Goal: Information Seeking & Learning: Learn about a topic

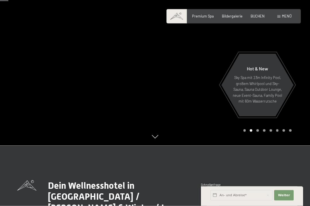
scroll to position [61, 0]
click at [259, 145] on div at bounding box center [232, 42] width 155 height 206
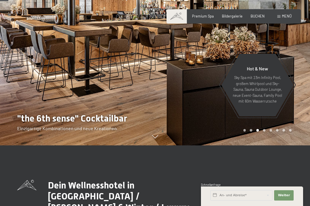
click at [265, 132] on div "Carousel Page 4" at bounding box center [264, 130] width 3 height 3
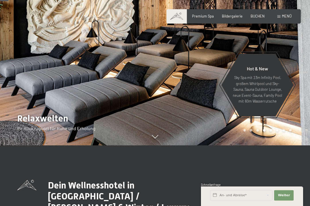
click at [271, 132] on div "Carousel Page 5" at bounding box center [271, 130] width 3 height 3
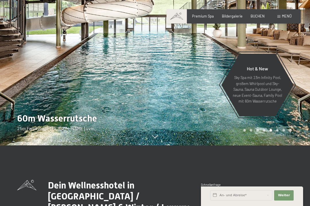
click at [276, 145] on div at bounding box center [232, 42] width 155 height 206
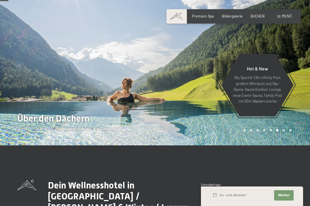
click at [282, 145] on div at bounding box center [232, 42] width 155 height 206
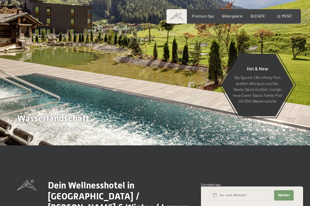
click at [295, 145] on div at bounding box center [232, 42] width 155 height 206
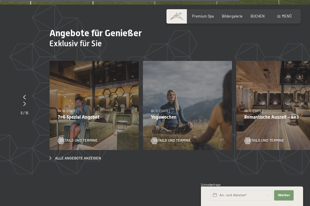
scroll to position [1523, 0]
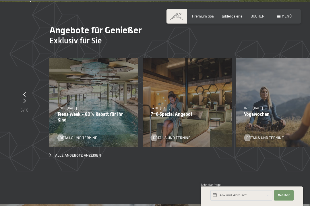
click at [113, 111] on p "Teens Week - 80% Rabatt für Ihr Kind" at bounding box center [93, 116] width 73 height 11
click at [70, 106] on span "27.09.–21.12.2025" at bounding box center [66, 108] width 19 height 4
click at [78, 111] on p "Teens Week - 80% Rabatt für Ihr Kind" at bounding box center [93, 116] width 73 height 11
click at [73, 135] on span "Details und Termine" at bounding box center [79, 137] width 38 height 5
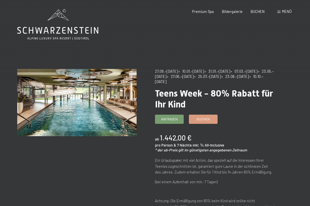
click at [238, 10] on span "Bildergalerie" at bounding box center [232, 11] width 21 height 5
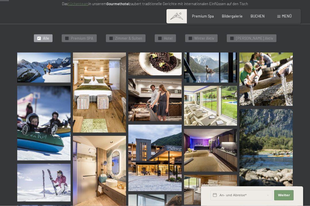
scroll to position [124, 0]
click at [35, 78] on img at bounding box center [43, 67] width 53 height 30
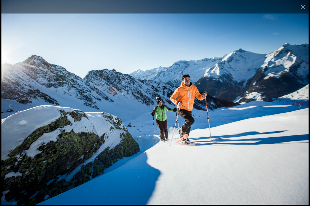
click at [302, 111] on button "Next slide" at bounding box center [298, 105] width 12 height 11
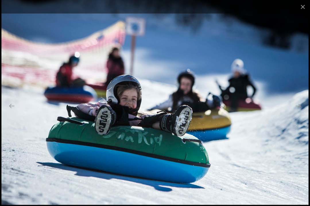
click at [303, 111] on button "Next slide" at bounding box center [298, 105] width 12 height 11
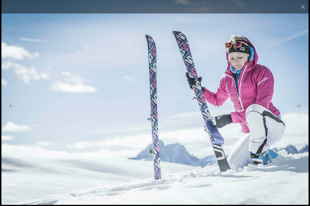
click at [303, 111] on button "Next slide" at bounding box center [298, 105] width 12 height 11
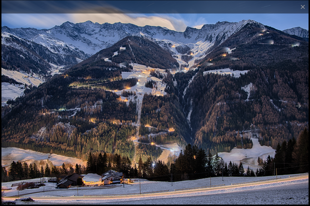
click at [300, 111] on button "Next slide" at bounding box center [298, 105] width 12 height 11
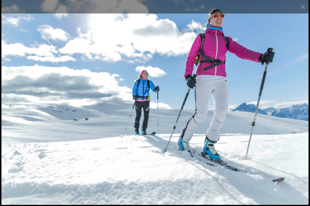
click at [300, 111] on button "Next slide" at bounding box center [298, 105] width 12 height 11
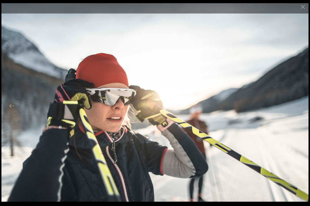
click at [300, 111] on button "Next slide" at bounding box center [298, 105] width 12 height 11
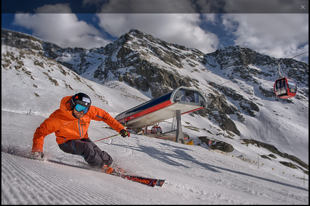
click at [299, 111] on button "Next slide" at bounding box center [298, 105] width 12 height 11
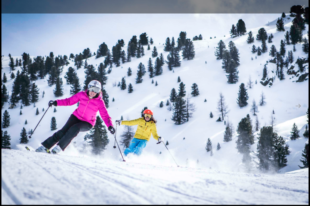
click at [302, 111] on button "Next slide" at bounding box center [298, 105] width 12 height 11
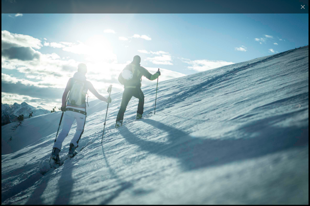
click at [301, 111] on button "Next slide" at bounding box center [298, 105] width 12 height 11
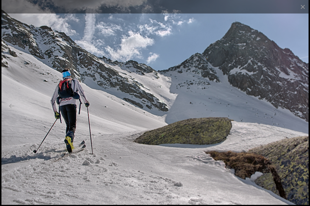
click at [301, 111] on button "Next slide" at bounding box center [298, 105] width 12 height 11
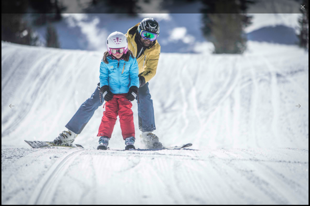
click at [303, 111] on button "Next slide" at bounding box center [298, 105] width 12 height 11
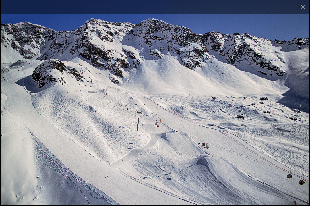
click at [302, 111] on button "Next slide" at bounding box center [298, 105] width 12 height 11
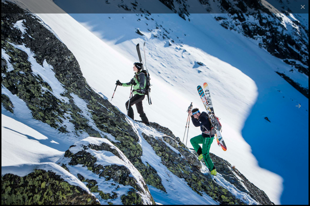
click at [303, 111] on button "Next slide" at bounding box center [298, 105] width 12 height 11
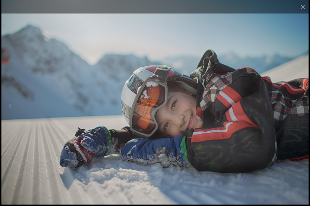
click at [303, 111] on button "Next slide" at bounding box center [298, 105] width 12 height 11
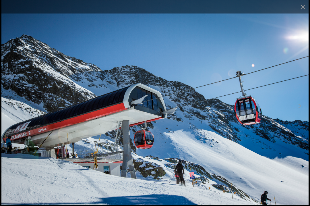
click at [303, 111] on button "Next slide" at bounding box center [298, 105] width 12 height 11
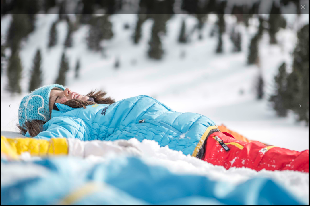
click at [303, 111] on button "Next slide" at bounding box center [298, 105] width 12 height 11
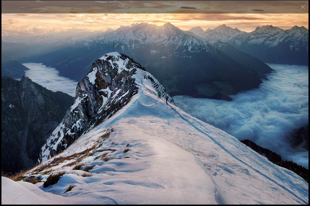
click at [302, 111] on button "Next slide" at bounding box center [298, 105] width 12 height 11
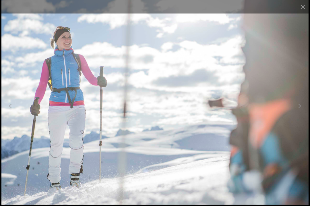
click at [302, 111] on button "Next slide" at bounding box center [298, 105] width 12 height 11
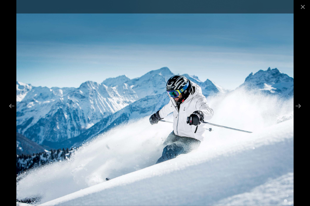
click at [302, 111] on button "Next slide" at bounding box center [298, 105] width 12 height 11
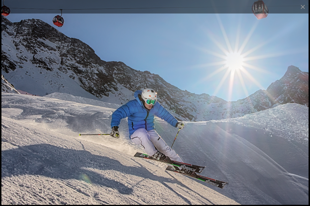
click at [300, 111] on button "Next slide" at bounding box center [298, 105] width 12 height 11
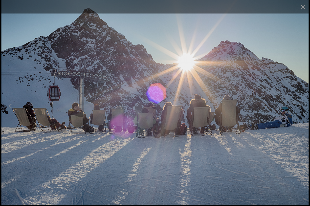
click at [301, 111] on button "Next slide" at bounding box center [298, 105] width 12 height 11
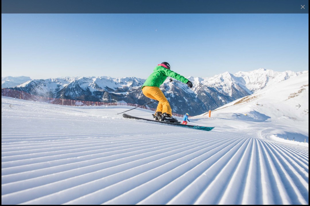
click at [301, 111] on button "Next slide" at bounding box center [298, 105] width 12 height 11
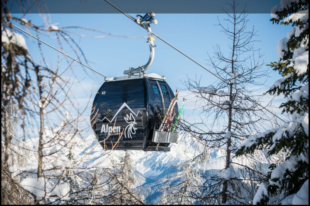
click at [301, 111] on button "Next slide" at bounding box center [298, 105] width 12 height 11
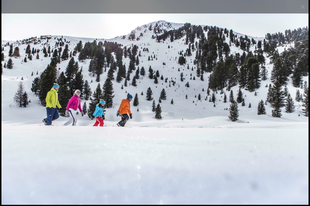
click at [301, 111] on button "Next slide" at bounding box center [298, 105] width 12 height 11
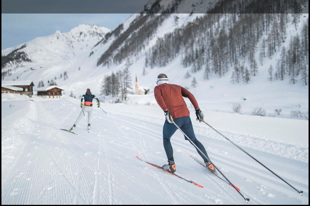
click at [300, 111] on button "Next slide" at bounding box center [298, 105] width 12 height 11
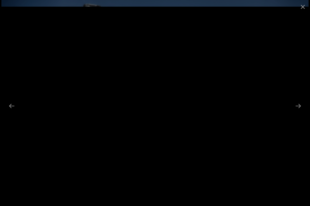
click at [301, 111] on button "Next slide" at bounding box center [298, 105] width 12 height 11
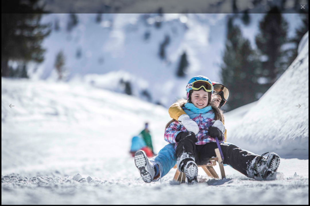
click at [298, 111] on button "Next slide" at bounding box center [298, 105] width 12 height 11
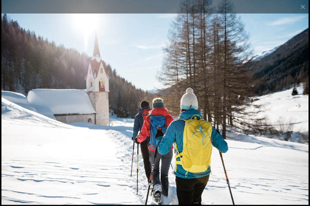
click at [299, 111] on button "Next slide" at bounding box center [298, 105] width 12 height 11
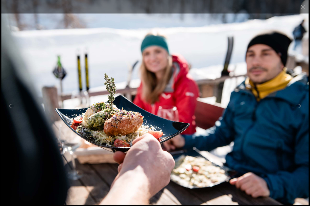
click at [300, 111] on button "Next slide" at bounding box center [298, 105] width 12 height 11
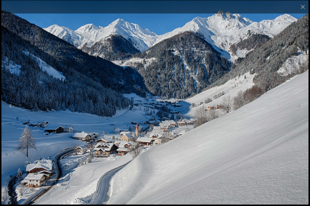
click at [301, 111] on button "Next slide" at bounding box center [298, 105] width 12 height 11
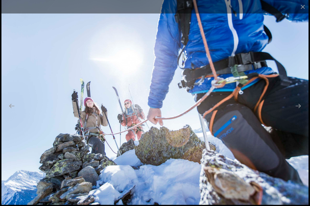
click at [301, 111] on button "Next slide" at bounding box center [298, 105] width 12 height 11
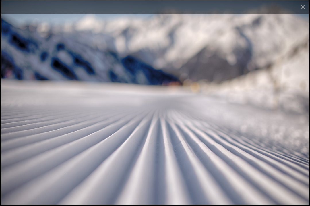
click at [301, 111] on button "Next slide" at bounding box center [298, 105] width 12 height 11
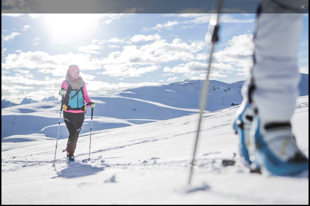
click at [301, 111] on button "Next slide" at bounding box center [298, 105] width 12 height 11
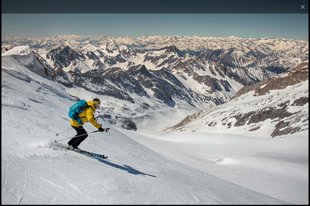
click at [301, 111] on button "Next slide" at bounding box center [298, 105] width 12 height 11
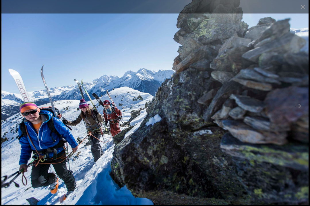
click at [302, 111] on button "Next slide" at bounding box center [298, 105] width 12 height 11
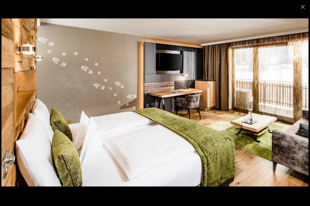
click at [302, 111] on button "Next slide" at bounding box center [298, 105] width 12 height 11
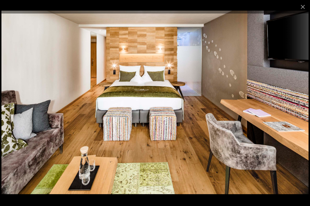
click at [302, 111] on button "Next slide" at bounding box center [298, 105] width 12 height 11
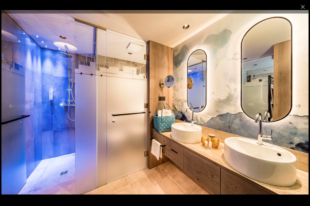
click at [302, 111] on button "Next slide" at bounding box center [298, 105] width 12 height 11
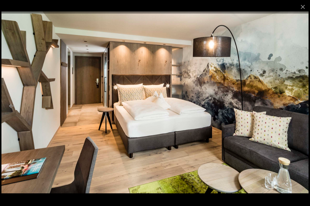
click at [302, 111] on button "Next slide" at bounding box center [298, 105] width 12 height 11
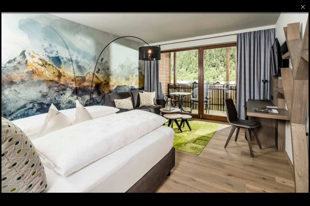
click at [303, 111] on button "Next slide" at bounding box center [298, 105] width 12 height 11
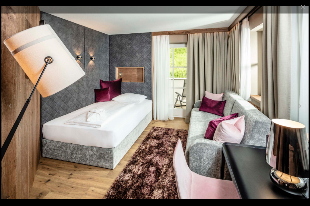
click at [302, 111] on button "Next slide" at bounding box center [298, 105] width 12 height 11
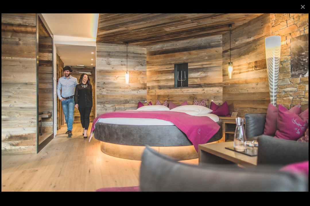
click at [301, 111] on button "Next slide" at bounding box center [298, 105] width 12 height 11
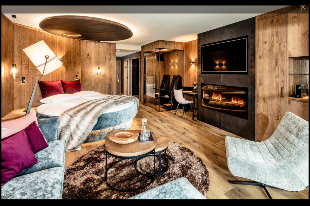
click at [301, 111] on button "Next slide" at bounding box center [298, 105] width 12 height 11
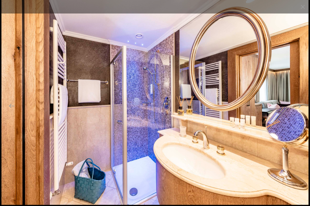
click at [302, 111] on button "Next slide" at bounding box center [298, 105] width 12 height 11
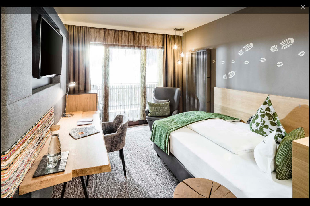
click at [302, 111] on button "Next slide" at bounding box center [298, 105] width 12 height 11
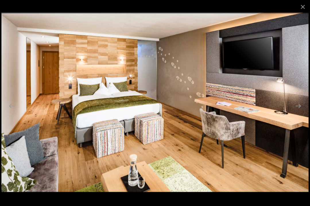
click at [302, 111] on button "Next slide" at bounding box center [298, 105] width 12 height 11
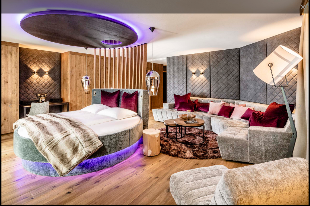
click at [303, 8] on button "Close gallery" at bounding box center [303, 7] width 14 height 14
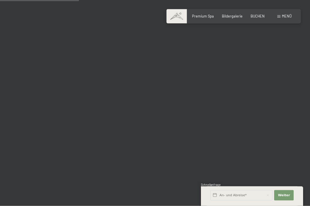
scroll to position [1035, 0]
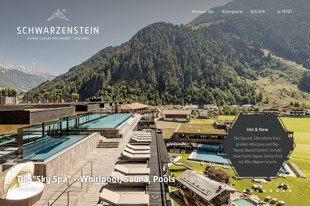
click at [283, 115] on div at bounding box center [232, 103] width 155 height 206
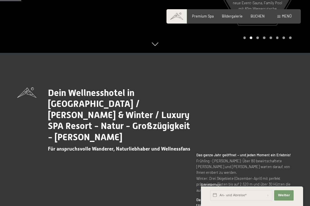
scroll to position [153, 0]
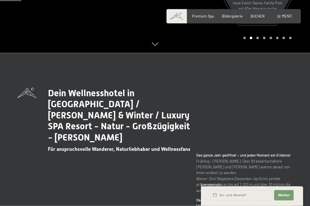
click at [286, 15] on span "Menü" at bounding box center [287, 16] width 10 height 5
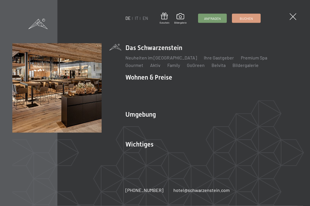
scroll to position [153, 0]
click at [211, 60] on link "Ihre Gastgeber" at bounding box center [219, 57] width 30 height 5
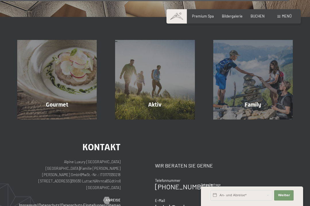
scroll to position [1407, 0]
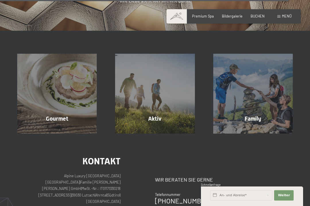
click at [68, 128] on span "Mehr erfahren" at bounding box center [58, 130] width 28 height 5
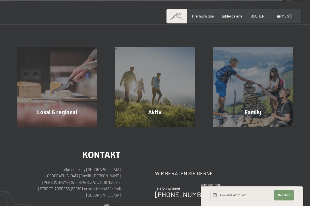
scroll to position [1466, 0]
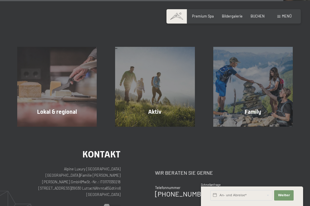
click at [160, 124] on div "Aktiv Mehr erfahren" at bounding box center [155, 87] width 98 height 80
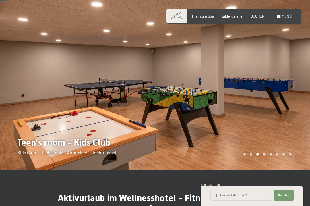
scroll to position [17, 0]
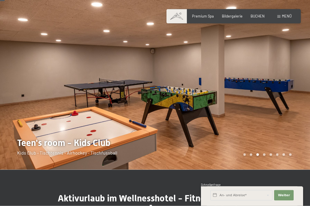
click at [264, 159] on div at bounding box center [232, 76] width 155 height 187
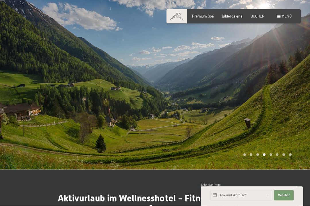
scroll to position [17, 0]
click at [271, 157] on div at bounding box center [232, 76] width 155 height 187
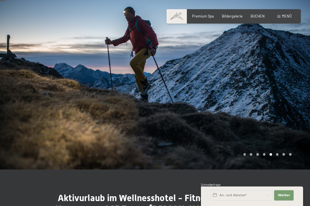
click at [278, 158] on div at bounding box center [232, 76] width 155 height 187
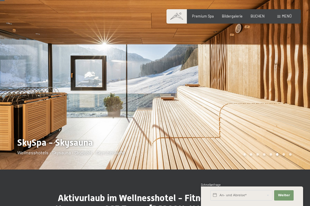
click at [286, 158] on div at bounding box center [232, 76] width 155 height 187
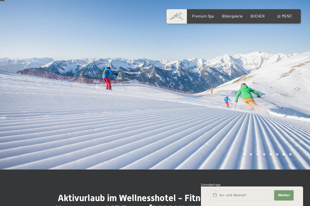
click at [292, 157] on div at bounding box center [232, 76] width 155 height 187
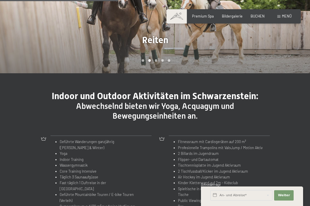
scroll to position [442, 0]
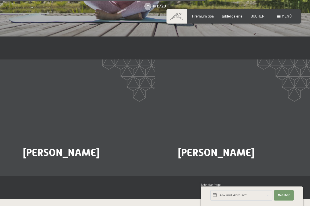
click at [296, 188] on div "Schnellanfrage" at bounding box center [252, 185] width 102 height 5
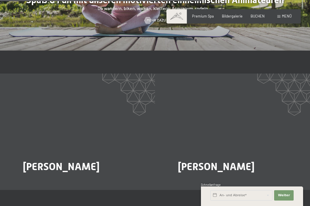
scroll to position [757, 0]
click at [42, 180] on span "Mehr dazu" at bounding box center [34, 182] width 19 height 5
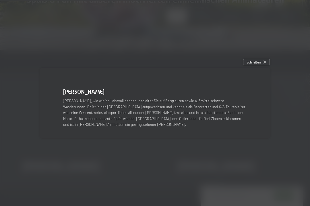
click at [265, 65] on div "schließen" at bounding box center [256, 62] width 27 height 6
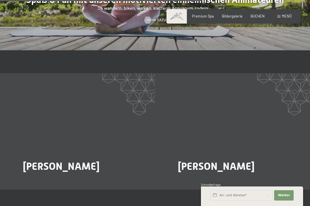
click at [196, 180] on span "Mehr dazu" at bounding box center [189, 182] width 19 height 5
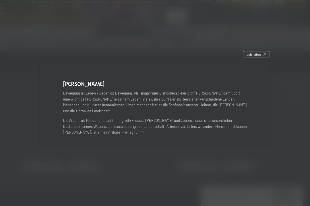
click at [260, 57] on span "schließen" at bounding box center [254, 54] width 14 height 5
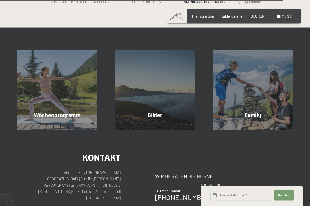
scroll to position [1078, 0]
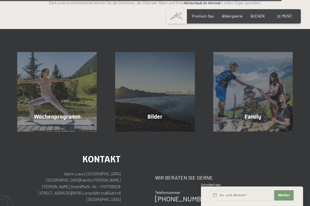
click at [161, 126] on span "Mehr erfahren" at bounding box center [156, 128] width 28 height 5
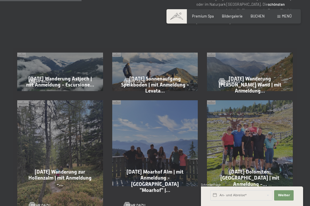
scroll to position [286, 0]
click at [40, 79] on span "Mehr dazu" at bounding box center [40, 81] width 19 height 5
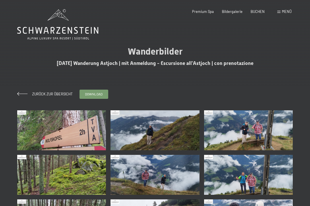
click at [80, 134] on img at bounding box center [61, 130] width 89 height 40
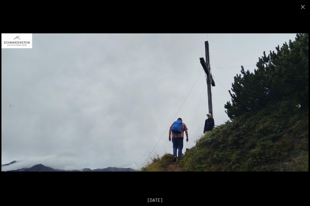
click at [307, 7] on button "Close gallery" at bounding box center [303, 7] width 14 height 14
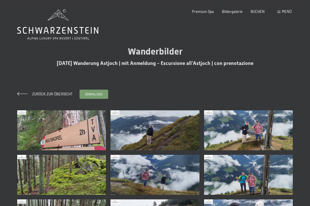
click at [24, 95] on span at bounding box center [22, 94] width 10 height 4
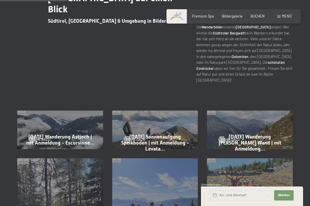
scroll to position [235, 0]
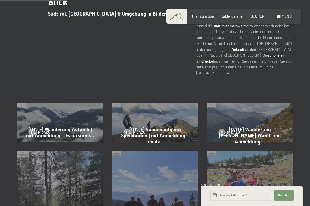
click at [179, 123] on div "Mehr dazu" at bounding box center [155, 129] width 63 height 12
click at [168, 123] on div "Mehr dazu" at bounding box center [155, 129] width 63 height 12
click at [151, 100] on div "[DATE] Sonnenaufgang Speikboden | mit Anmeldung - Levata… Mehr dazu" at bounding box center [155, 123] width 95 height 48
click at [155, 123] on div "Mehr dazu" at bounding box center [155, 129] width 63 height 12
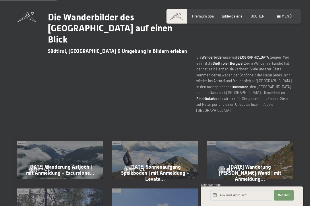
scroll to position [198, 0]
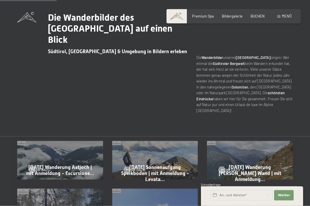
click at [160, 164] on span "23-09-2025 Sonnenaufgang Speikboden | mit Anmeldung - Levata…" at bounding box center [155, 173] width 68 height 18
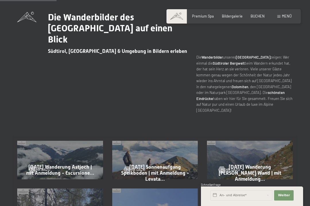
click at [145, 167] on span "Mehr dazu" at bounding box center [135, 169] width 19 height 5
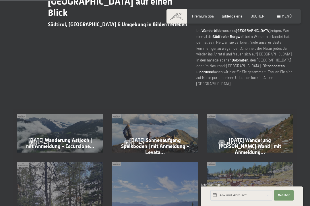
scroll to position [224, 0]
click at [272, 134] on div "Mehr dazu" at bounding box center [250, 140] width 63 height 12
click at [260, 134] on div "Mehr dazu" at bounding box center [250, 140] width 63 height 12
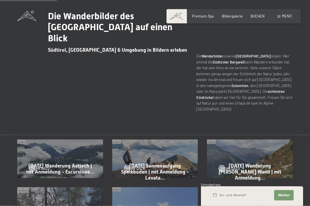
scroll to position [199, 0]
click at [251, 159] on div "Mehr dazu" at bounding box center [250, 165] width 63 height 12
click at [252, 163] on span "22-09-2025 Wanderung Durra Alm - Weiße Wand | mit Anmeldung…" at bounding box center [250, 172] width 63 height 18
click at [233, 166] on span "Mehr dazu" at bounding box center [230, 168] width 19 height 5
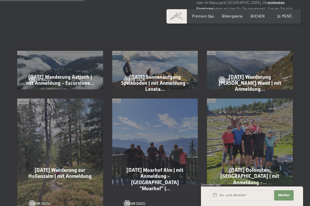
scroll to position [297, 0]
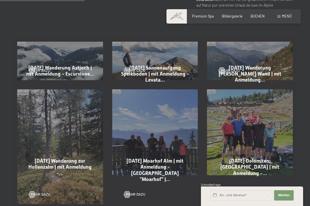
click at [48, 127] on div "22-09-2025 Wanderung zur Hollenzalm | mit Anmeldung -… Mehr dazu" at bounding box center [60, 147] width 95 height 124
click at [49, 158] on span "22-09-2025 Wanderung zur Hollenzalm | mit Anmeldung -…" at bounding box center [59, 167] width 63 height 18
click at [34, 191] on div at bounding box center [32, 194] width 4 height 7
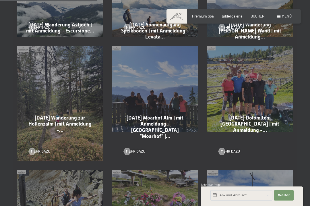
scroll to position [342, 0]
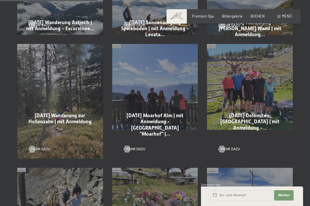
click at [182, 75] on div "20-09-2025 Moarhof Alm | mit Anmeldung - Malga "Moarhof" |… Mehr dazu" at bounding box center [155, 101] width 95 height 124
click at [168, 113] on span "20-09-2025 Moarhof Alm | mit Anmeldung - Malga "Moarhof" |…" at bounding box center [155, 125] width 57 height 24
click at [139, 147] on span "Mehr dazu" at bounding box center [135, 149] width 19 height 5
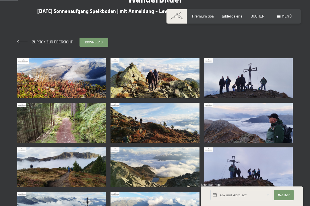
click at [82, 85] on img at bounding box center [61, 78] width 89 height 40
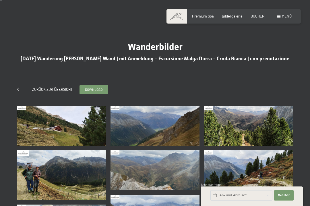
click at [69, 137] on img at bounding box center [61, 126] width 89 height 40
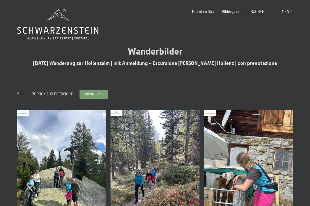
click at [70, 179] on img at bounding box center [61, 169] width 89 height 118
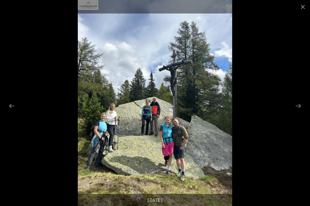
click at [300, 105] on button "Next slide" at bounding box center [298, 105] width 12 height 11
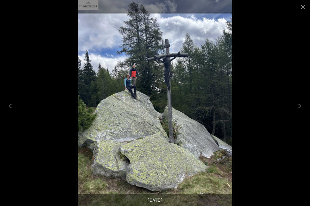
click at [299, 106] on button "Next slide" at bounding box center [298, 105] width 12 height 11
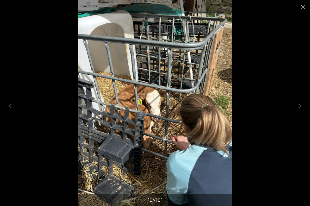
click at [298, 107] on button "Next slide" at bounding box center [298, 105] width 12 height 11
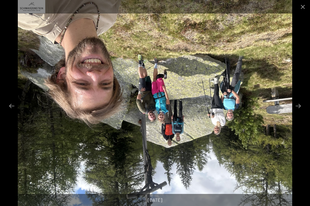
click at [298, 105] on button "Next slide" at bounding box center [298, 105] width 12 height 11
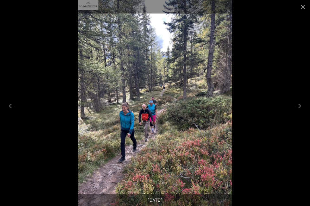
click at [298, 107] on button "Next slide" at bounding box center [298, 105] width 12 height 11
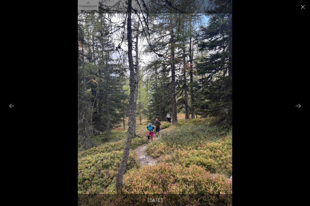
click at [299, 107] on button "Next slide" at bounding box center [298, 105] width 12 height 11
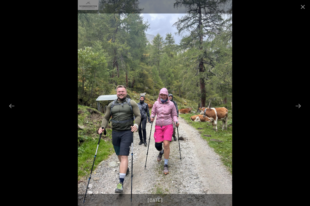
click at [299, 108] on button "Next slide" at bounding box center [298, 105] width 12 height 11
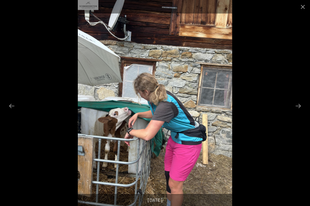
click at [299, 107] on button "Next slide" at bounding box center [298, 105] width 12 height 11
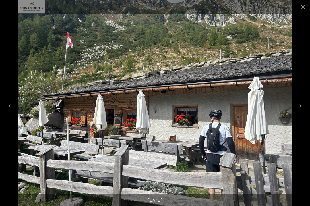
click at [298, 108] on button "Next slide" at bounding box center [298, 105] width 12 height 11
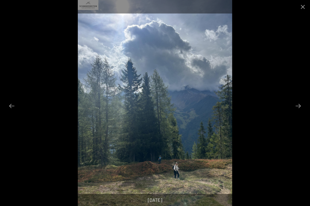
click at [297, 108] on button "Next slide" at bounding box center [298, 105] width 12 height 11
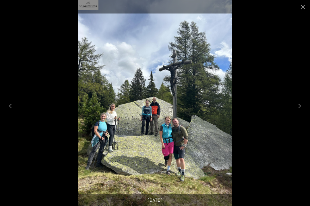
click at [299, 106] on button "Next slide" at bounding box center [298, 105] width 12 height 11
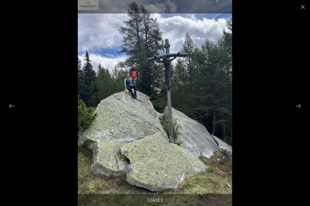
click at [303, 5] on button "Close gallery" at bounding box center [303, 7] width 14 height 14
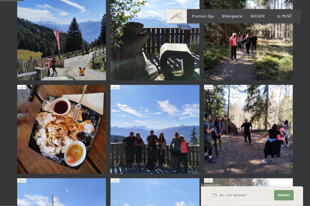
scroll to position [124, 0]
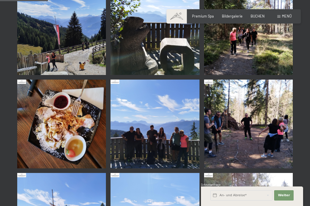
click at [39, 46] on img at bounding box center [61, 30] width 89 height 89
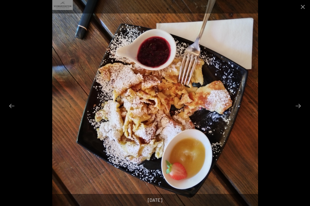
click at [307, 6] on button "Close gallery" at bounding box center [303, 7] width 14 height 14
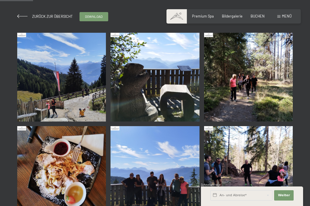
scroll to position [67, 0]
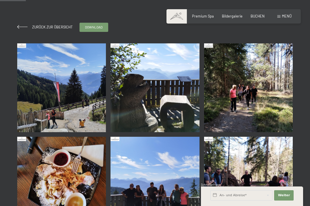
click at [21, 25] on link "Zurück zur Übersicht" at bounding box center [44, 27] width 55 height 5
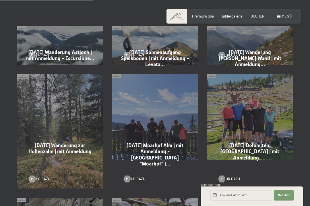
scroll to position [338, 0]
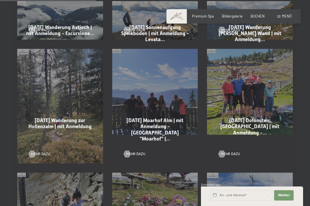
click at [276, 98] on div "19-09-2025 Dolomiten: Lavarellahütte | mit Anmeldung -… Mehr dazu" at bounding box center [250, 106] width 95 height 124
click at [234, 151] on span "Mehr dazu" at bounding box center [230, 153] width 19 height 5
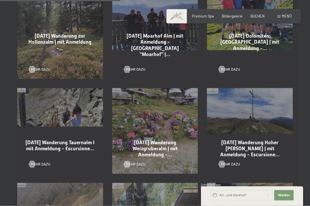
scroll to position [422, 0]
click at [36, 161] on span "Mehr dazu" at bounding box center [40, 163] width 19 height 5
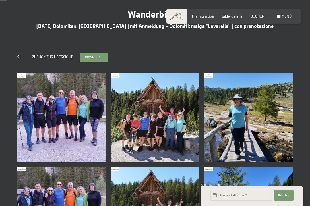
click at [79, 109] on img at bounding box center [61, 117] width 89 height 89
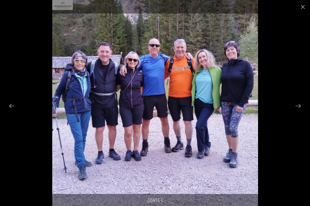
click at [300, 111] on button "Next slide" at bounding box center [298, 105] width 12 height 11
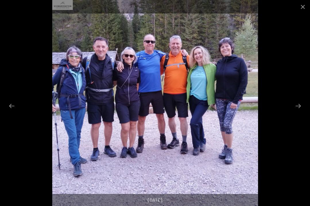
click at [297, 111] on button "Next slide" at bounding box center [298, 105] width 12 height 11
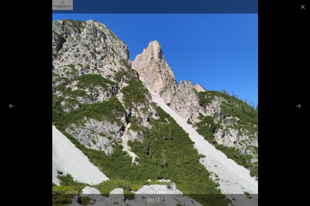
click at [297, 111] on button "Next slide" at bounding box center [298, 105] width 12 height 11
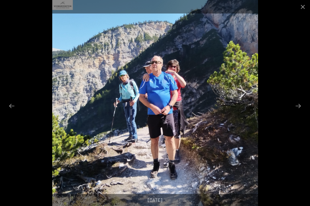
click at [299, 111] on button "Next slide" at bounding box center [298, 105] width 12 height 11
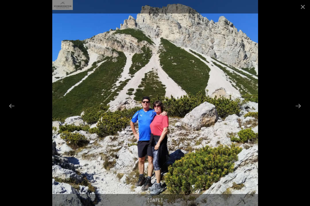
click at [297, 111] on button "Next slide" at bounding box center [298, 105] width 12 height 11
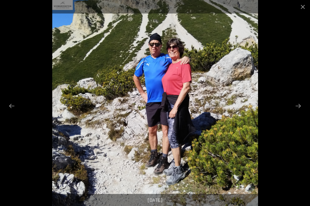
click at [296, 110] on button "Next slide" at bounding box center [298, 105] width 12 height 11
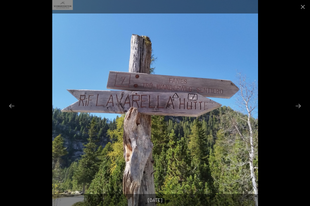
click at [295, 111] on button "Next slide" at bounding box center [298, 105] width 12 height 11
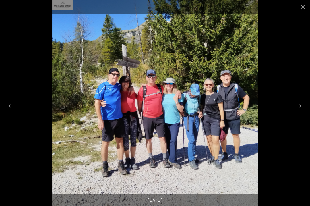
click at [294, 111] on button "Next slide" at bounding box center [298, 105] width 12 height 11
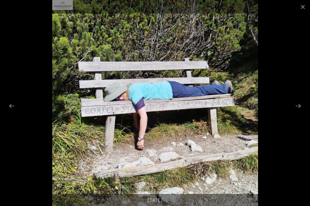
click at [301, 109] on button "Next slide" at bounding box center [298, 105] width 12 height 11
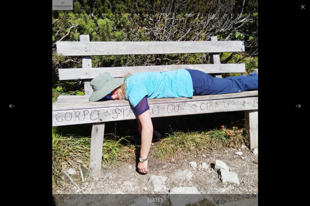
click at [299, 111] on button "Next slide" at bounding box center [298, 105] width 12 height 11
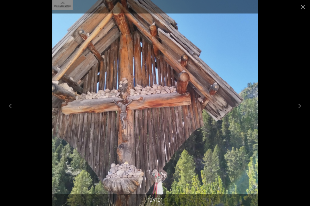
click at [299, 111] on button "Next slide" at bounding box center [298, 105] width 12 height 11
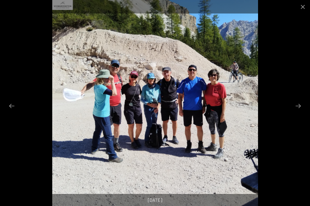
click at [299, 111] on button "Next slide" at bounding box center [298, 105] width 12 height 11
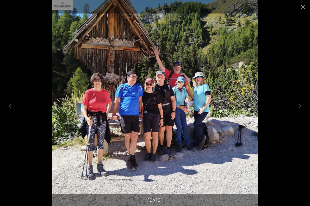
click at [300, 111] on button "Next slide" at bounding box center [298, 105] width 12 height 11
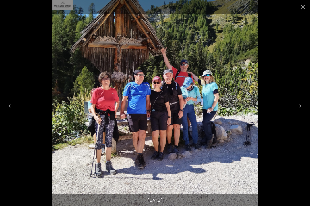
click at [299, 111] on button "Next slide" at bounding box center [298, 105] width 12 height 11
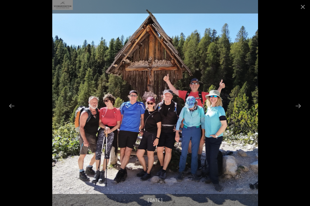
click at [300, 111] on button "Next slide" at bounding box center [298, 105] width 12 height 11
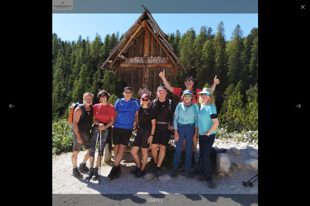
click at [299, 111] on button "Next slide" at bounding box center [298, 105] width 12 height 11
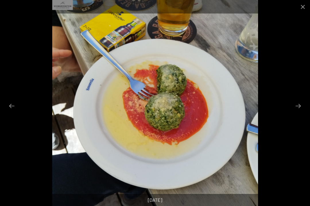
click at [298, 111] on button "Next slide" at bounding box center [298, 105] width 12 height 11
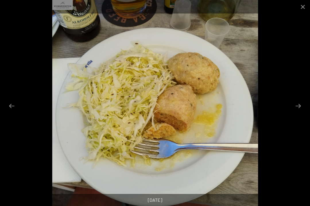
click at [300, 111] on button "Next slide" at bounding box center [298, 105] width 12 height 11
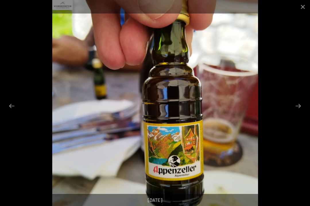
click at [298, 111] on button "Next slide" at bounding box center [298, 105] width 12 height 11
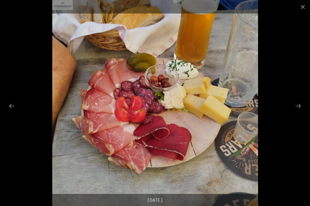
click at [299, 111] on button "Next slide" at bounding box center [298, 105] width 12 height 11
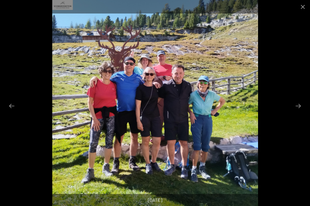
click at [298, 111] on button "Next slide" at bounding box center [298, 105] width 12 height 11
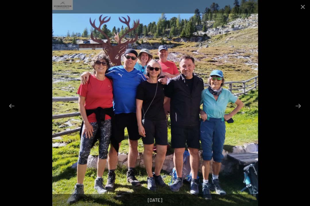
click at [307, 9] on button "Close gallery" at bounding box center [303, 7] width 14 height 14
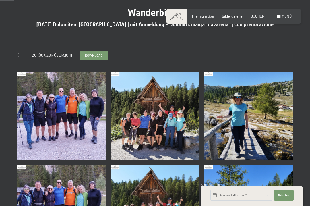
scroll to position [24, 0]
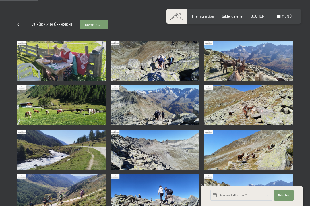
click at [37, 60] on img at bounding box center [61, 61] width 89 height 40
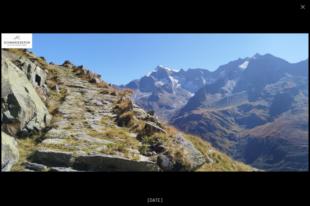
click at [305, 5] on button "Close gallery" at bounding box center [303, 7] width 14 height 14
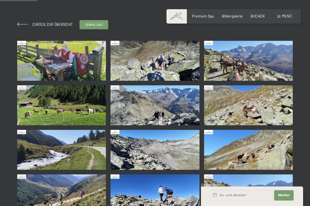
click at [24, 25] on span at bounding box center [22, 24] width 10 height 4
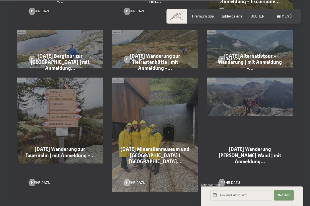
scroll to position [790, 0]
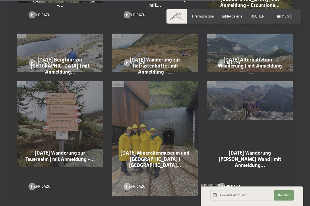
click at [34, 59] on div at bounding box center [32, 62] width 4 height 7
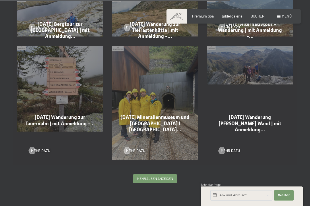
scroll to position [826, 0]
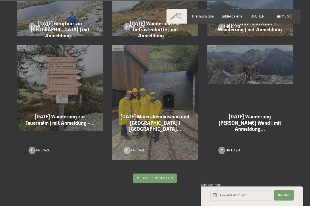
click at [229, 148] on span "Mehr dazu" at bounding box center [230, 150] width 19 height 5
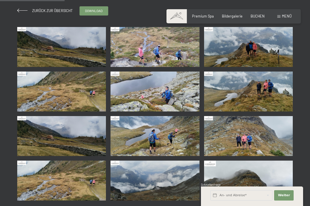
click at [41, 55] on img at bounding box center [61, 47] width 89 height 40
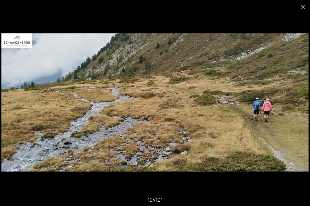
click at [303, 5] on button "Close gallery" at bounding box center [303, 7] width 14 height 14
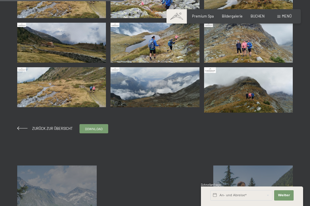
scroll to position [176, 0]
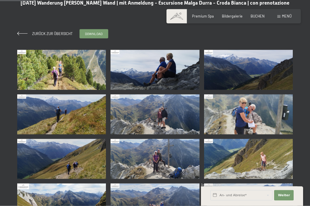
scroll to position [61, 0]
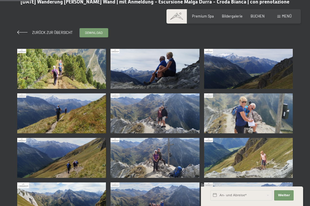
click at [47, 72] on img at bounding box center [61, 69] width 89 height 40
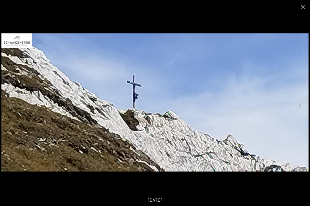
click at [302, 4] on button "Close gallery" at bounding box center [303, 7] width 14 height 14
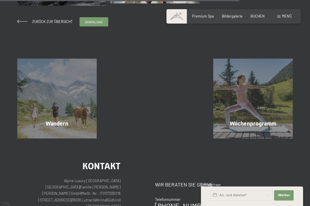
scroll to position [504, 0]
click at [276, 132] on div "Wochenprogramm Mehr erfahren" at bounding box center [253, 98] width 98 height 80
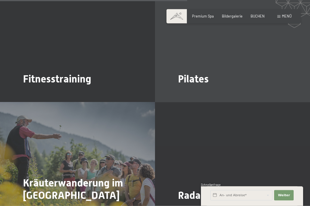
scroll to position [992, 0]
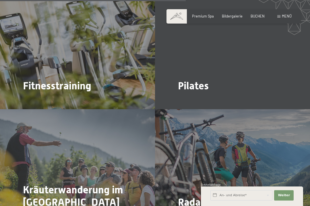
click at [187, 99] on span "Mehr dazu" at bounding box center [189, 101] width 19 height 5
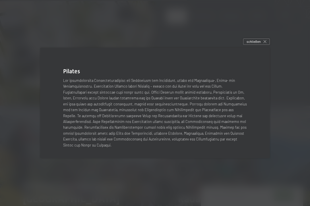
scroll to position [998, 0]
click at [261, 45] on div "schließen" at bounding box center [256, 42] width 27 height 6
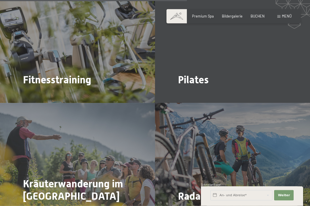
scroll to position [998, 0]
click at [31, 93] on div "Mehr dazu" at bounding box center [34, 95] width 22 height 5
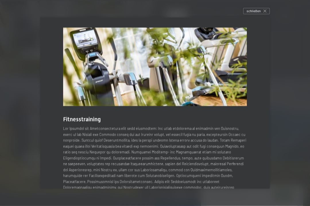
scroll to position [1027, 0]
click at [259, 11] on span "schließen" at bounding box center [254, 11] width 14 height 5
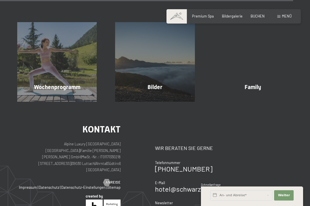
scroll to position [1592, 0]
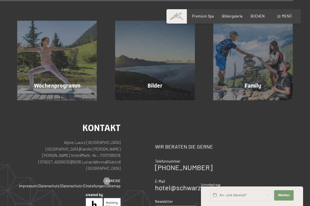
click at [257, 95] on span "Mehr erfahren" at bounding box center [254, 97] width 28 height 5
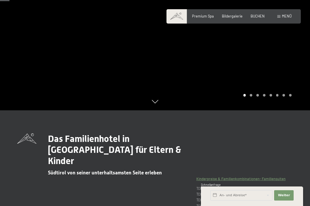
click at [253, 110] on div at bounding box center [232, 7] width 155 height 206
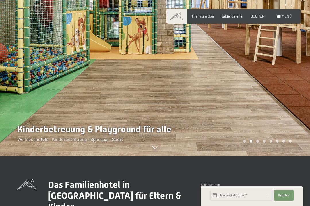
scroll to position [47, 0]
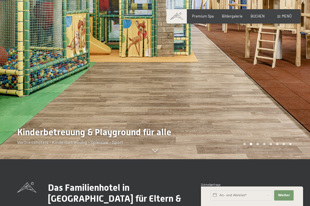
click at [257, 159] on div at bounding box center [232, 56] width 155 height 206
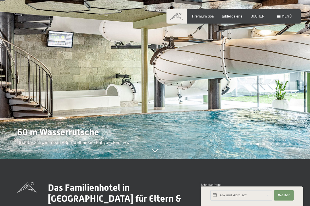
click at [264, 159] on div at bounding box center [232, 56] width 155 height 206
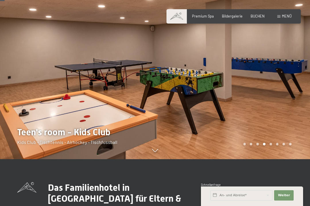
click at [273, 159] on div at bounding box center [232, 56] width 155 height 206
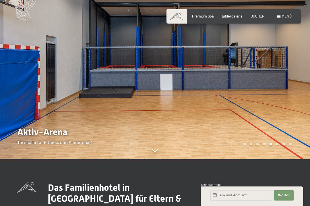
click at [278, 159] on div at bounding box center [232, 56] width 155 height 206
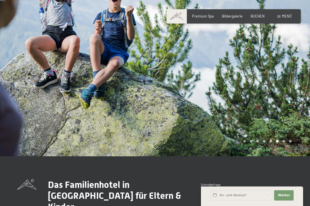
scroll to position [49, 0]
click at [284, 143] on div "Carousel Page 7" at bounding box center [284, 141] width 3 height 3
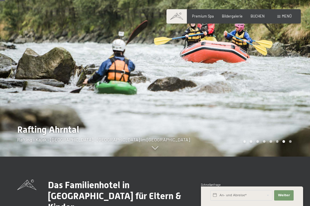
click at [291, 143] on div "Carousel Page 8" at bounding box center [290, 141] width 3 height 3
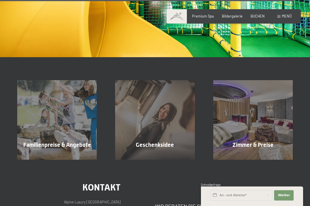
scroll to position [3011, 0]
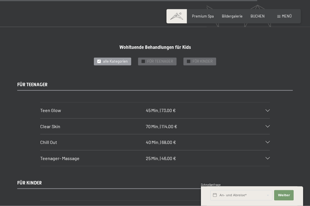
click at [285, 17] on span "Menü" at bounding box center [287, 16] width 10 height 5
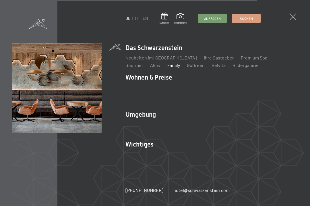
click at [185, 156] on link "Online bezahlen" at bounding box center [179, 153] width 32 height 5
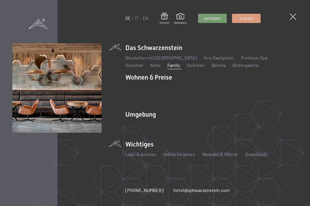
scroll to position [0, 0]
click at [294, 14] on span at bounding box center [293, 16] width 7 height 7
